Goal: Check status: Check status

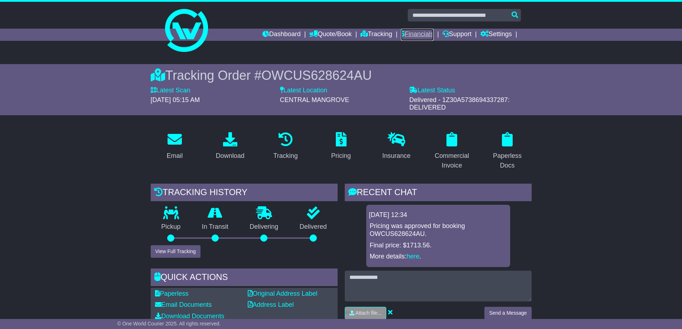
click at [407, 31] on link "Financials" at bounding box center [417, 35] width 33 height 12
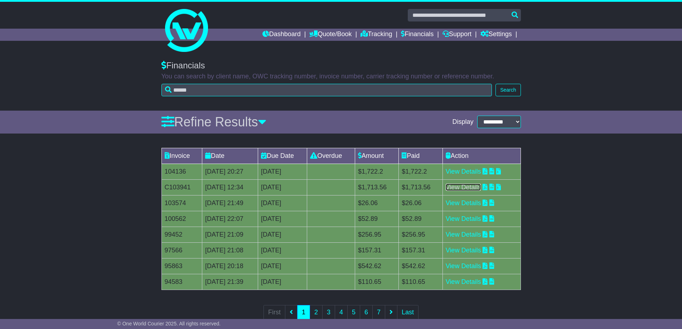
click at [472, 187] on link "View Details" at bounding box center [463, 187] width 35 height 7
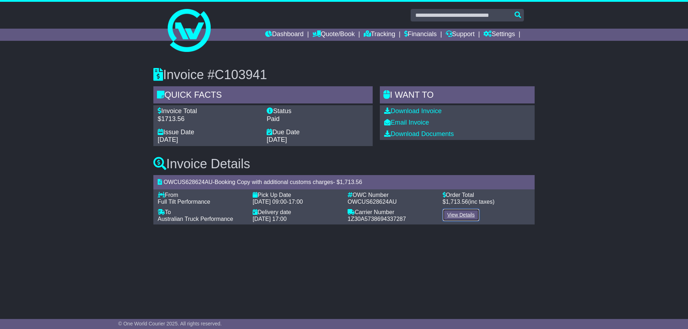
click at [462, 216] on link "View Details" at bounding box center [460, 215] width 37 height 13
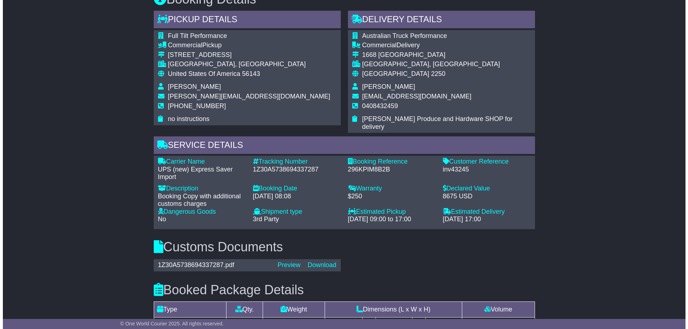
scroll to position [360, 0]
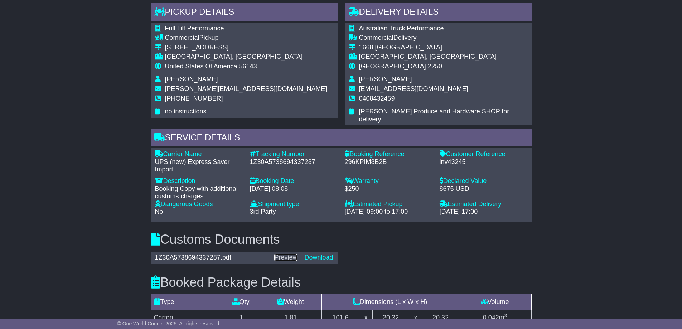
click at [283, 254] on link "Preview" at bounding box center [285, 257] width 23 height 7
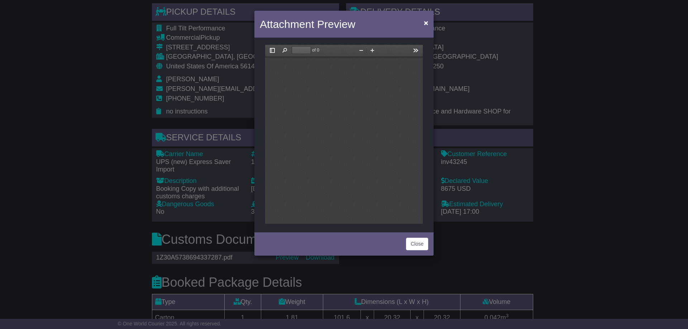
scroll to position [0, 0]
type input "*"
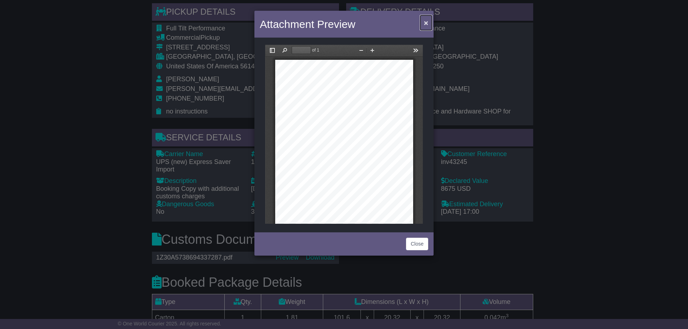
click at [427, 21] on span "×" at bounding box center [426, 23] width 4 height 8
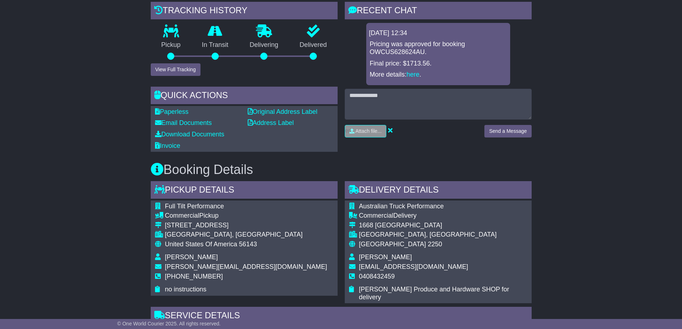
scroll to position [181, 0]
